Goal: Task Accomplishment & Management: Use online tool/utility

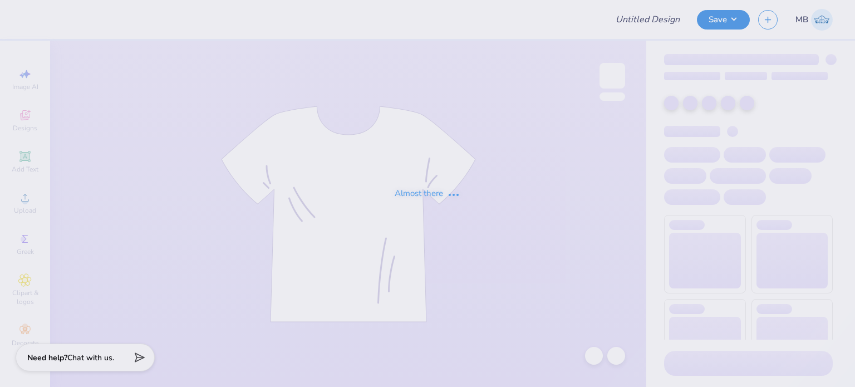
type input "Guys day merch"
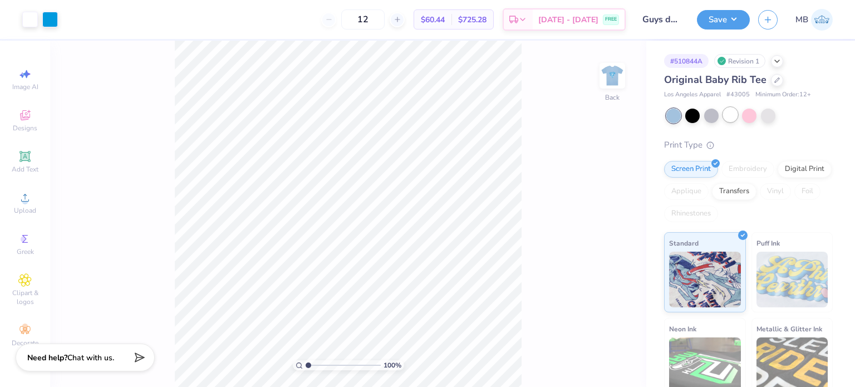
click at [730, 118] on div at bounding box center [730, 114] width 14 height 14
click at [766, 118] on div at bounding box center [768, 114] width 14 height 14
click at [742, 120] on div at bounding box center [749, 114] width 14 height 14
click at [775, 82] on icon at bounding box center [778, 79] width 6 height 6
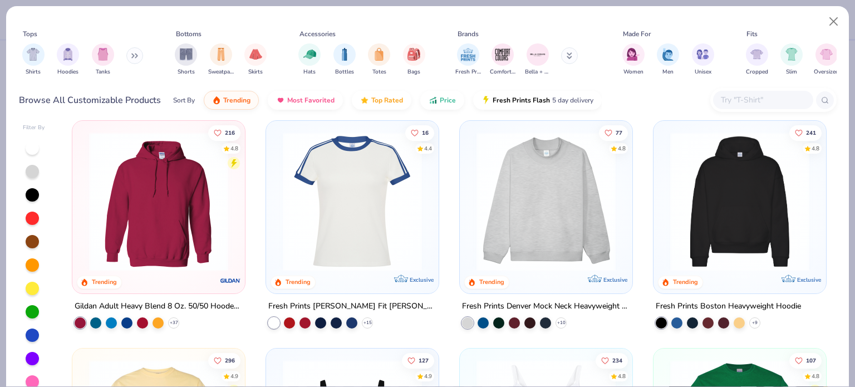
scroll to position [19, 0]
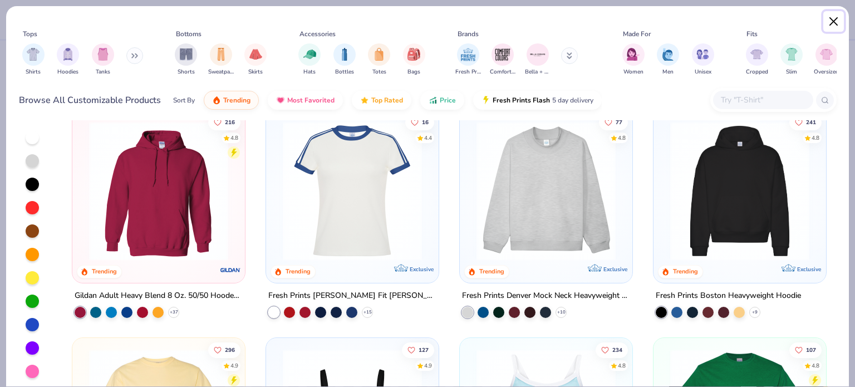
click at [839, 21] on button "Close" at bounding box center [834, 21] width 21 height 21
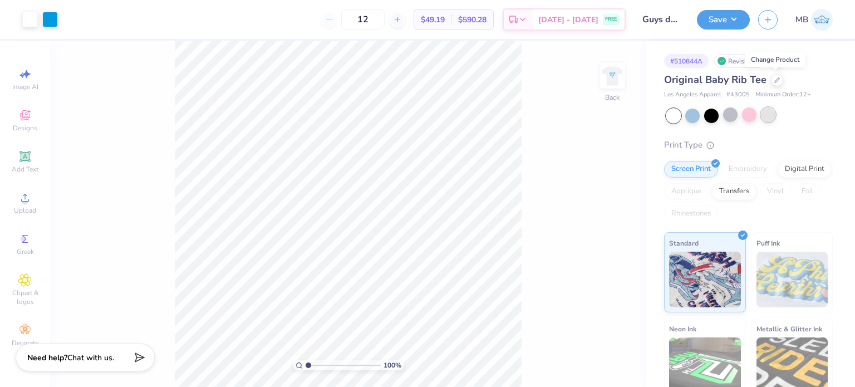
click at [773, 114] on div at bounding box center [768, 114] width 14 height 14
click at [729, 122] on div at bounding box center [730, 114] width 14 height 14
drag, startPoint x: 760, startPoint y: 119, endPoint x: 708, endPoint y: 116, distance: 51.3
click at [713, 116] on div at bounding box center [750, 116] width 167 height 14
click at [737, 63] on div "Revision 1" at bounding box center [740, 61] width 51 height 14
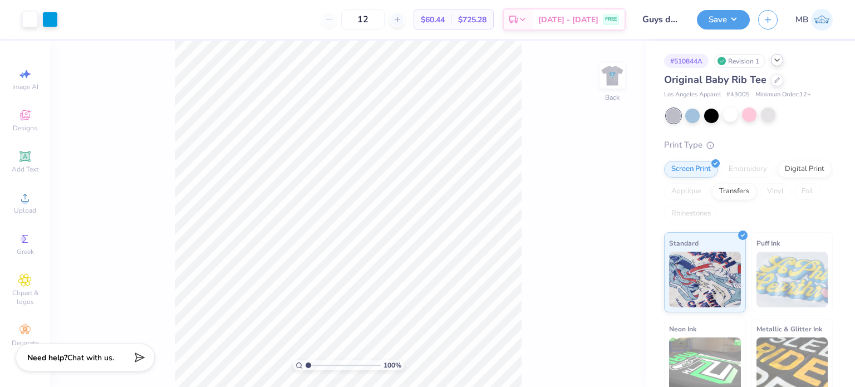
click at [775, 61] on icon at bounding box center [777, 60] width 9 height 9
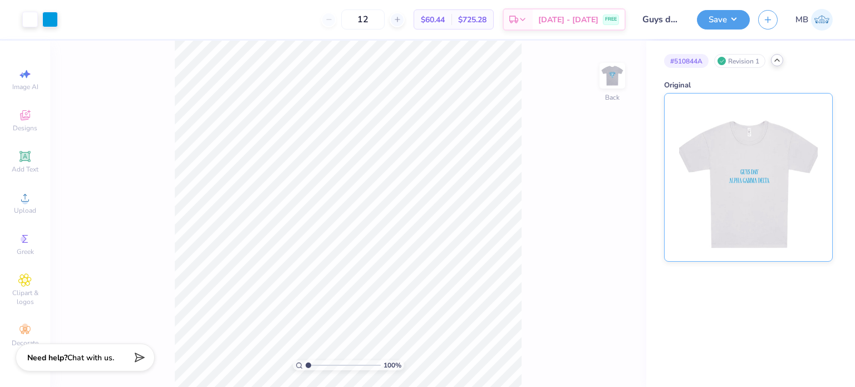
click at [744, 158] on img at bounding box center [748, 178] width 138 height 168
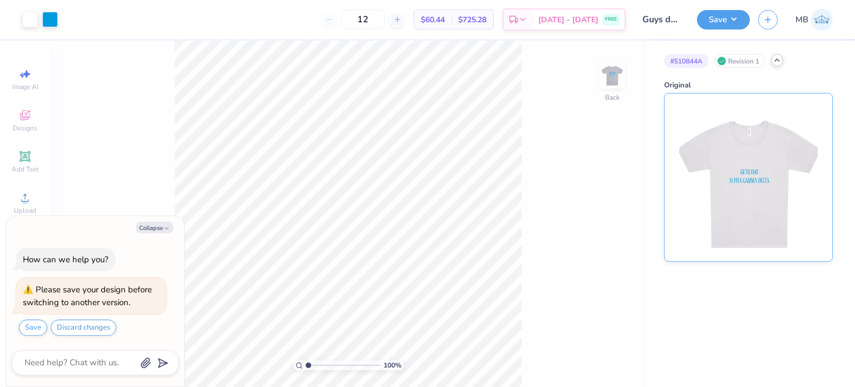
click at [745, 160] on img at bounding box center [748, 178] width 138 height 168
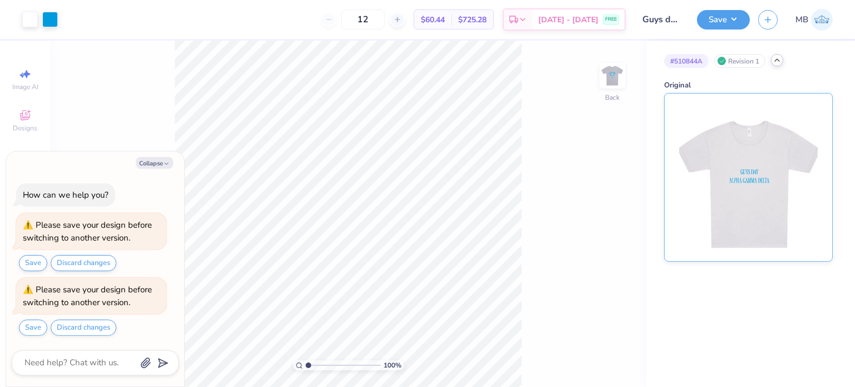
click at [737, 167] on img at bounding box center [748, 178] width 138 height 168
type textarea "x"
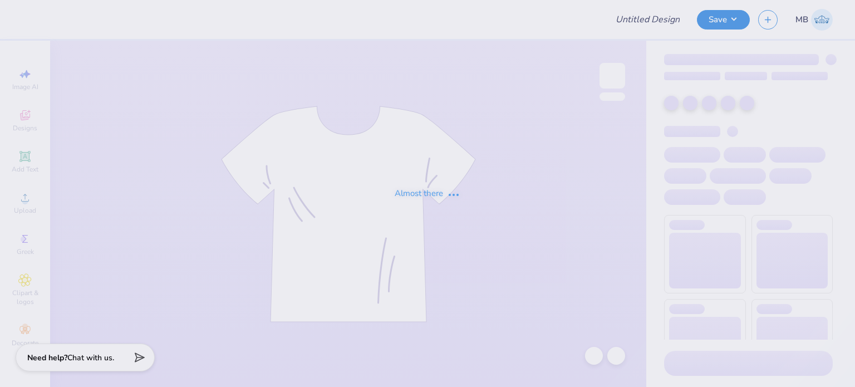
type input "Guys day merch"
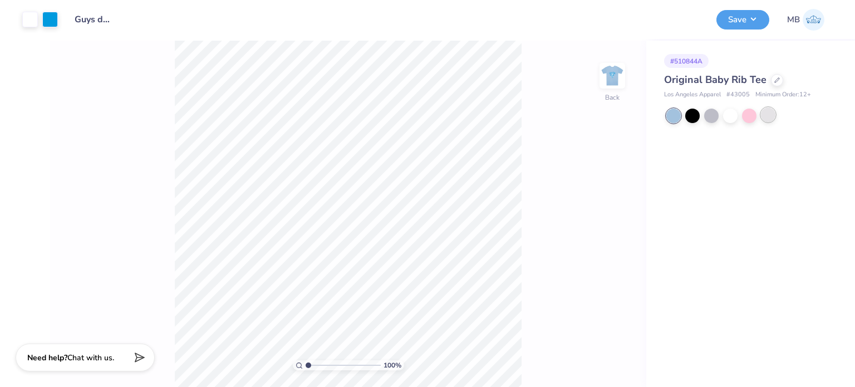
click at [769, 113] on div at bounding box center [768, 114] width 14 height 14
click at [728, 113] on div at bounding box center [730, 114] width 14 height 14
click at [775, 82] on div at bounding box center [777, 79] width 12 height 12
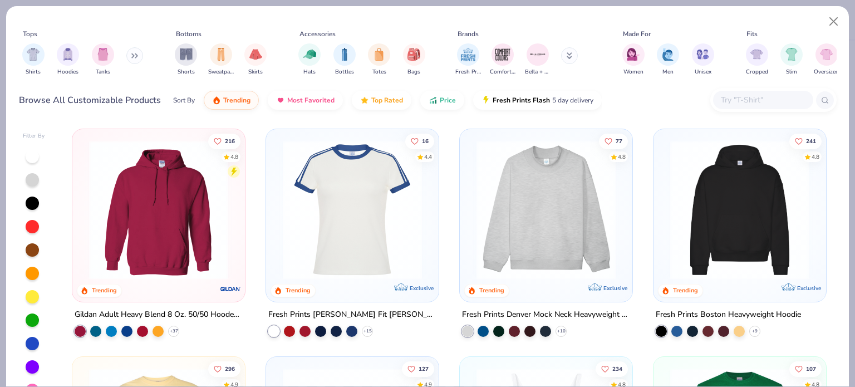
click at [758, 99] on input "text" at bounding box center [763, 100] width 86 height 13
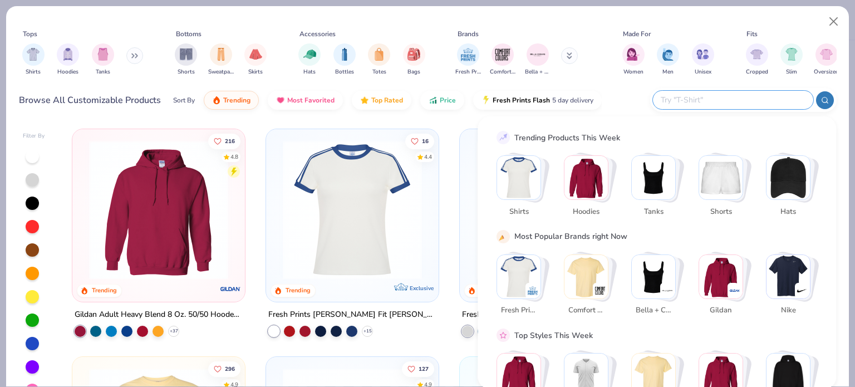
paste input "Los Angeles Apparel Original Baby Rib Tee"
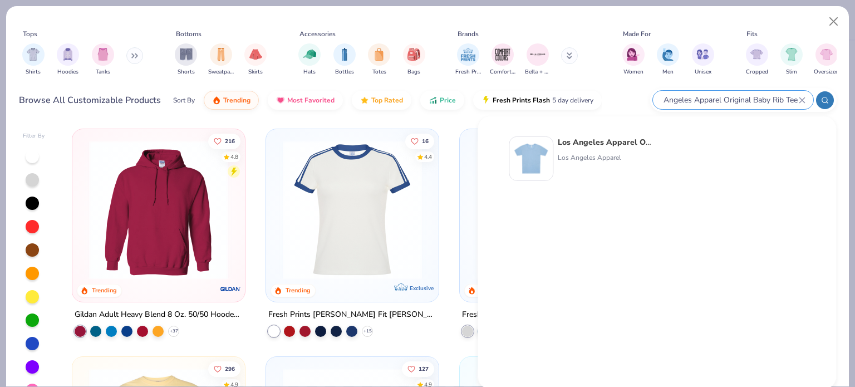
type input "Los Angeles Apparel Original Baby Rib Tee"
click at [542, 150] on img at bounding box center [531, 158] width 35 height 35
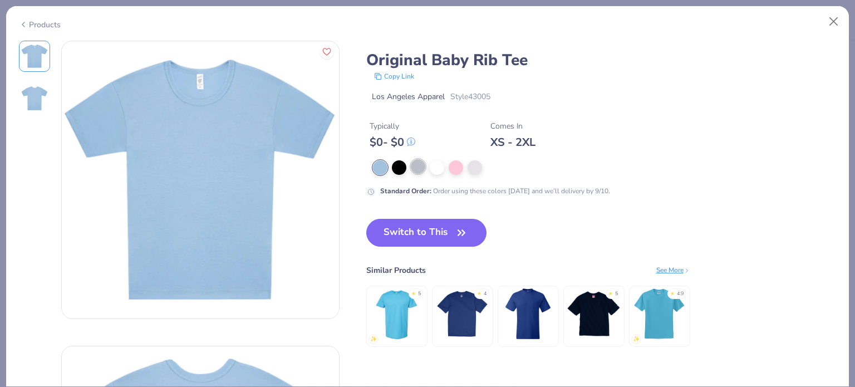
click at [414, 169] on div at bounding box center [418, 166] width 14 height 14
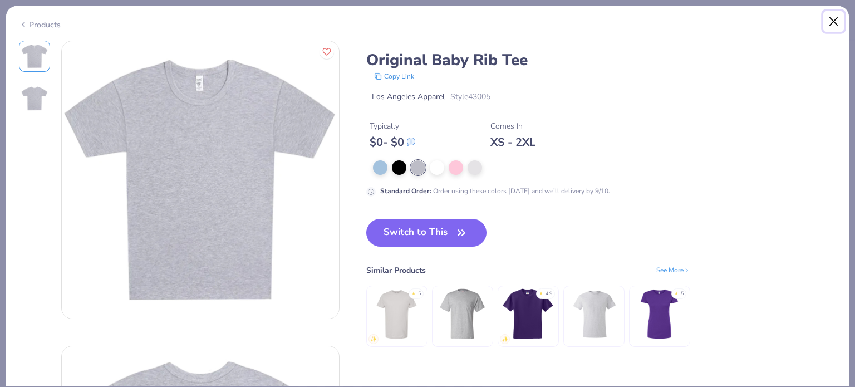
click at [835, 21] on button "Close" at bounding box center [834, 21] width 21 height 21
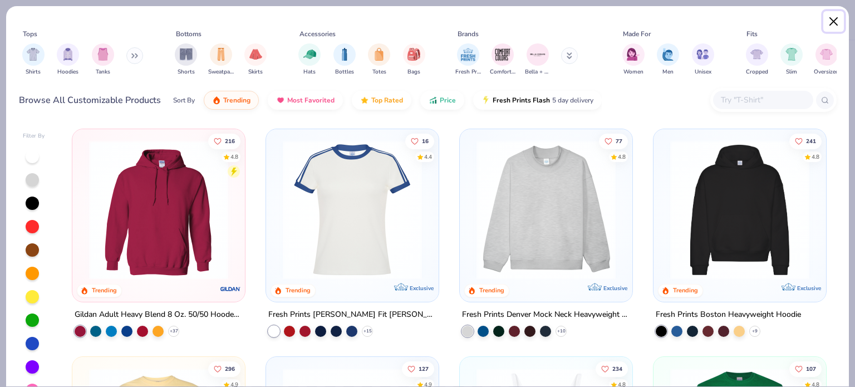
click at [834, 18] on button "Close" at bounding box center [834, 21] width 21 height 21
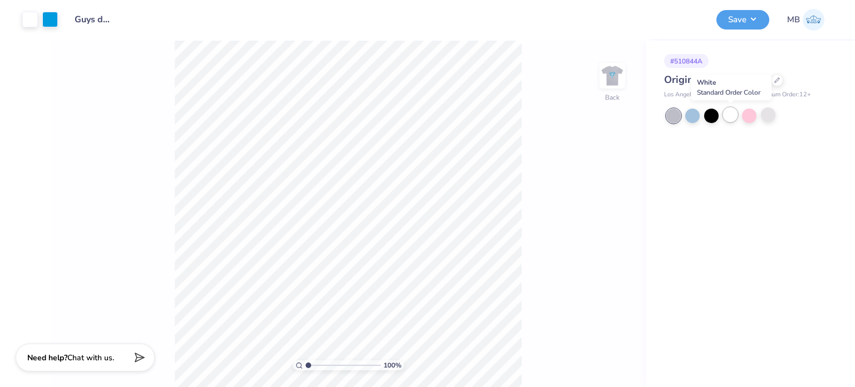
click at [735, 114] on div at bounding box center [730, 114] width 14 height 14
click at [736, 117] on div at bounding box center [730, 114] width 14 height 14
click at [737, 15] on button "Save" at bounding box center [743, 17] width 53 height 19
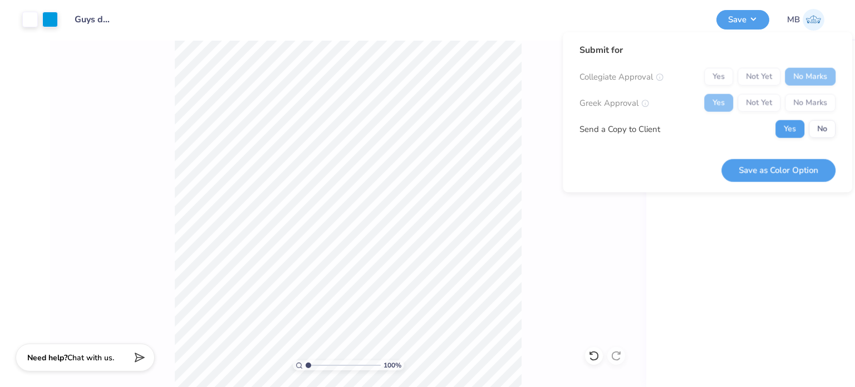
click at [739, 231] on div "# 510844A Original Baby Rib Tee Los Angeles Apparel # 43005 Minimum Order: 12 +" at bounding box center [751, 214] width 209 height 346
